Goal: Navigation & Orientation: Go to known website

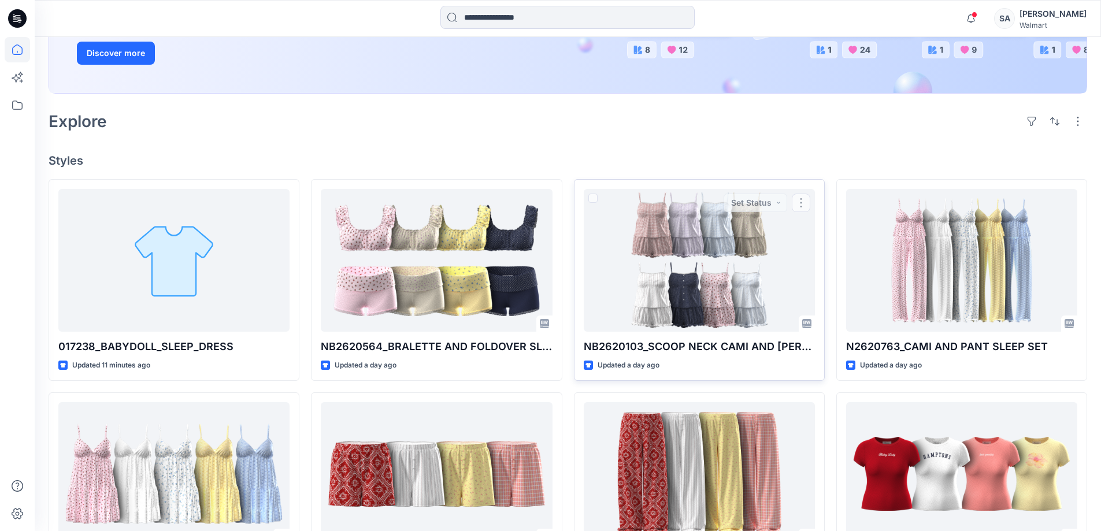
scroll to position [206, 0]
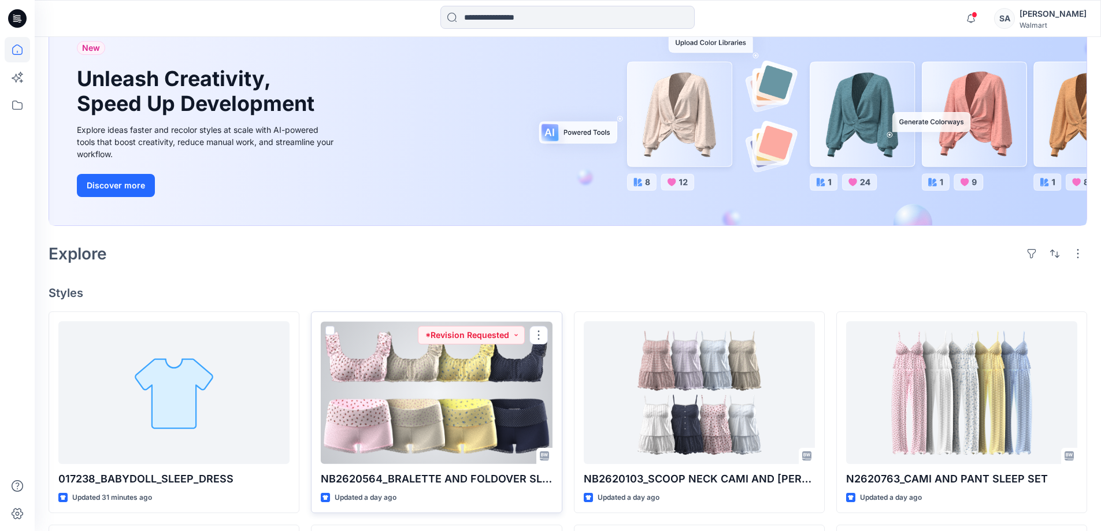
scroll to position [116, 0]
